Goal: Task Accomplishment & Management: Use online tool/utility

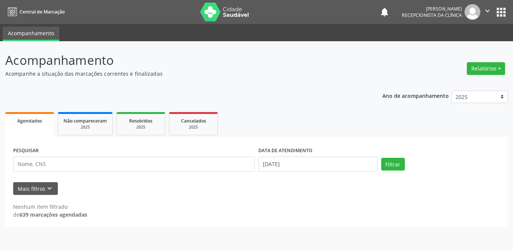
select select "8"
click at [333, 165] on input "[DATE]" at bounding box center [317, 164] width 119 height 15
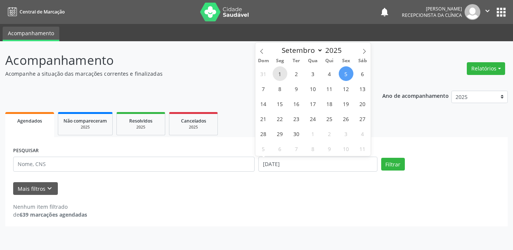
click at [276, 73] on span "1" at bounding box center [280, 73] width 15 height 15
type input "[DATE]"
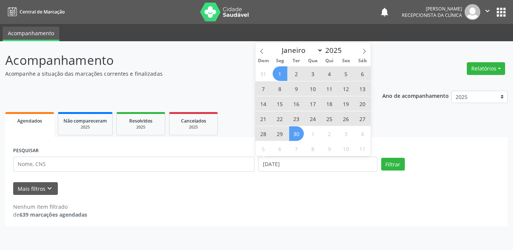
click at [297, 136] on span "30" at bounding box center [296, 133] width 15 height 15
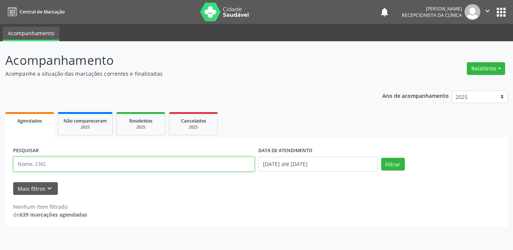
click at [122, 168] on input "text" at bounding box center [133, 164] width 241 height 15
type input "[PERSON_NAME]"
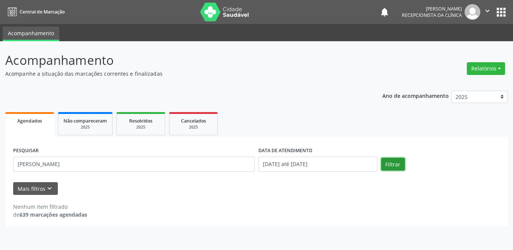
click at [396, 164] on button "Filtrar" at bounding box center [393, 164] width 24 height 13
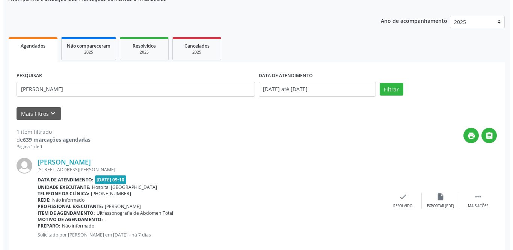
scroll to position [89, 0]
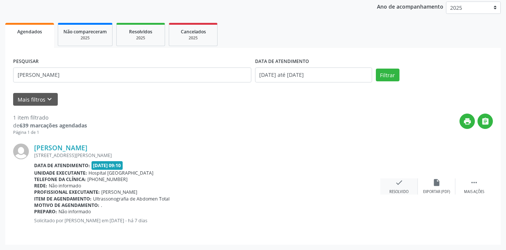
click at [404, 183] on div "check Resolvido" at bounding box center [400, 187] width 38 height 16
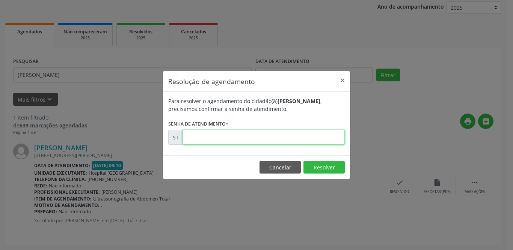
click at [284, 133] on input "text" at bounding box center [263, 137] width 162 height 15
type input "00020219"
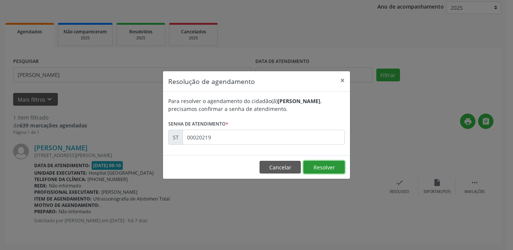
click at [324, 164] on button "Resolver" at bounding box center [323, 167] width 41 height 13
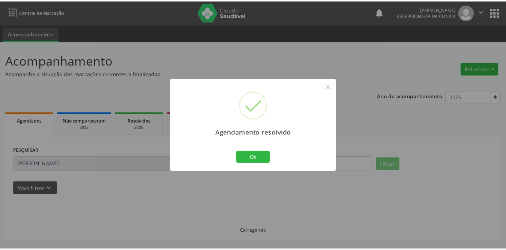
scroll to position [0, 0]
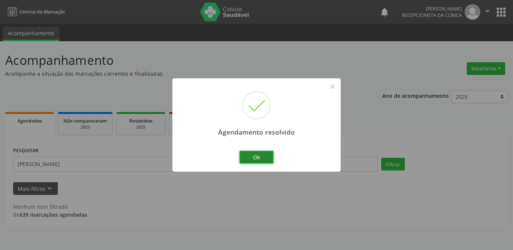
click at [267, 156] on button "Ok" at bounding box center [256, 157] width 34 height 13
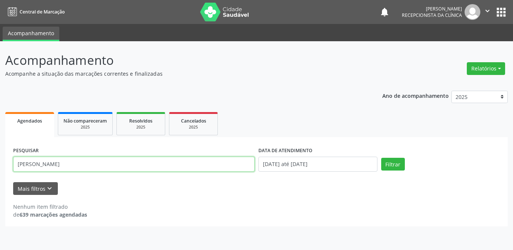
drag, startPoint x: 90, startPoint y: 163, endPoint x: 19, endPoint y: 164, distance: 70.6
click at [19, 164] on input "[PERSON_NAME]" at bounding box center [133, 164] width 241 height 15
type input "j"
type input "laiane"
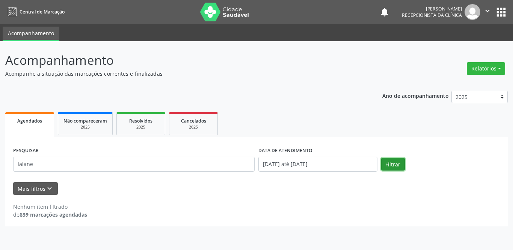
click at [403, 167] on button "Filtrar" at bounding box center [393, 164] width 24 height 13
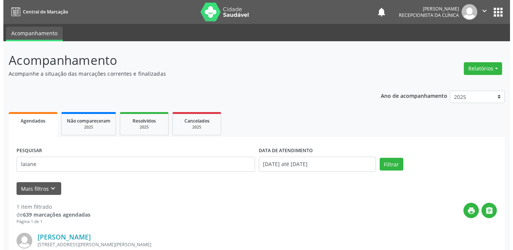
scroll to position [89, 0]
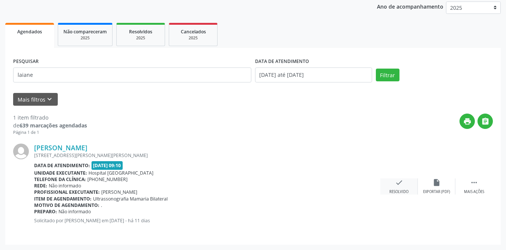
click at [395, 185] on icon "check" at bounding box center [399, 183] width 8 height 8
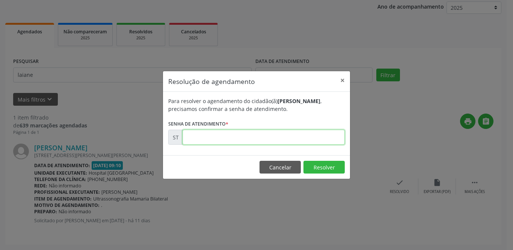
click at [327, 140] on input "text" at bounding box center [263, 137] width 162 height 15
type input "00018049"
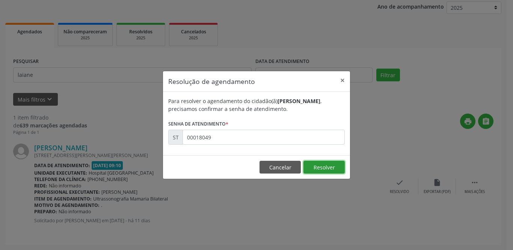
click at [325, 167] on button "Resolver" at bounding box center [323, 167] width 41 height 13
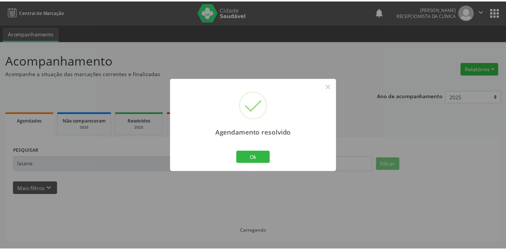
scroll to position [0, 0]
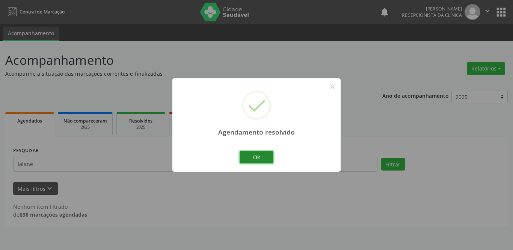
click at [267, 156] on button "Ok" at bounding box center [256, 157] width 34 height 13
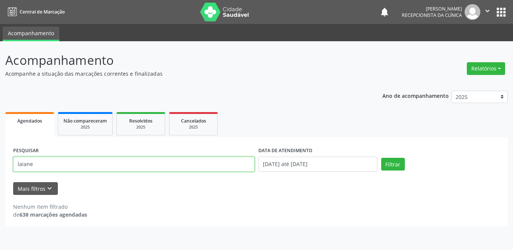
drag, startPoint x: 39, startPoint y: 159, endPoint x: 13, endPoint y: 163, distance: 26.2
click at [13, 163] on input "laiane" at bounding box center [133, 164] width 241 height 15
type input "edneide"
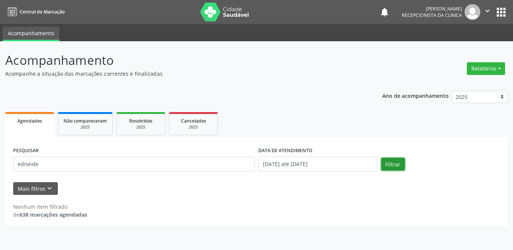
click at [386, 164] on button "Filtrar" at bounding box center [393, 164] width 24 height 13
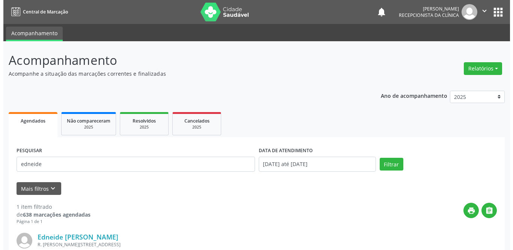
scroll to position [89, 0]
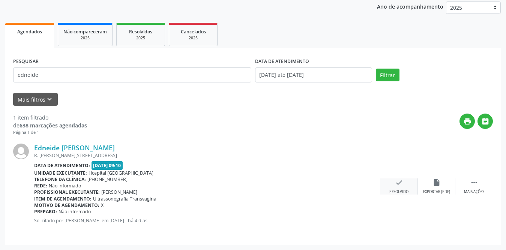
click at [398, 184] on icon "check" at bounding box center [399, 183] width 8 height 8
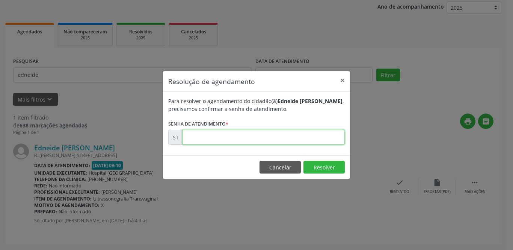
click at [215, 140] on input "text" at bounding box center [263, 137] width 162 height 15
type input "00020686"
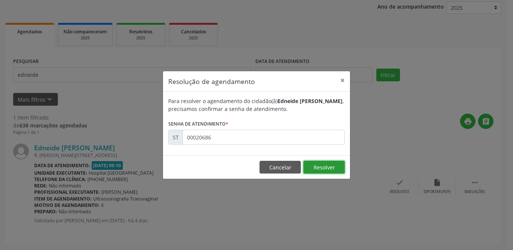
click at [328, 169] on button "Resolver" at bounding box center [323, 167] width 41 height 13
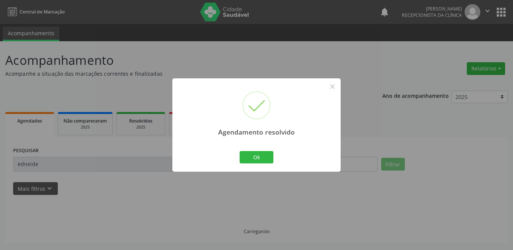
scroll to position [0, 0]
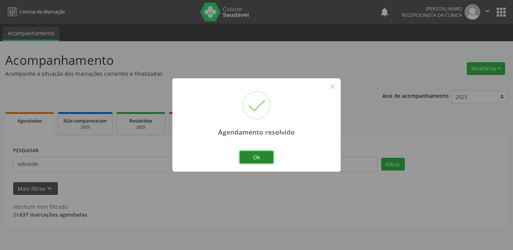
click at [254, 160] on button "Ok" at bounding box center [256, 157] width 34 height 13
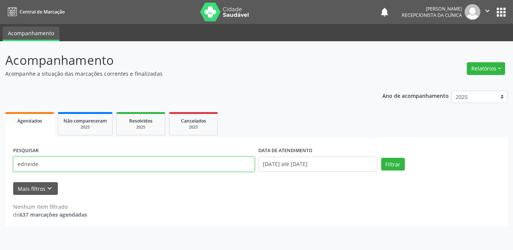
drag, startPoint x: 71, startPoint y: 164, endPoint x: 0, endPoint y: 164, distance: 71.3
click at [0, 164] on div "Acompanhamento Acompanhe a situação das marcações correntes e finalizadas Relat…" at bounding box center [256, 145] width 513 height 209
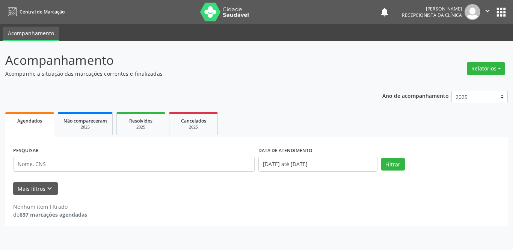
click at [328, 93] on div "Ano de acompanhamento 2025 2024 Agendados Não compareceram 2025 Resolvidos 2025…" at bounding box center [256, 157] width 502 height 142
